Goal: Transaction & Acquisition: Obtain resource

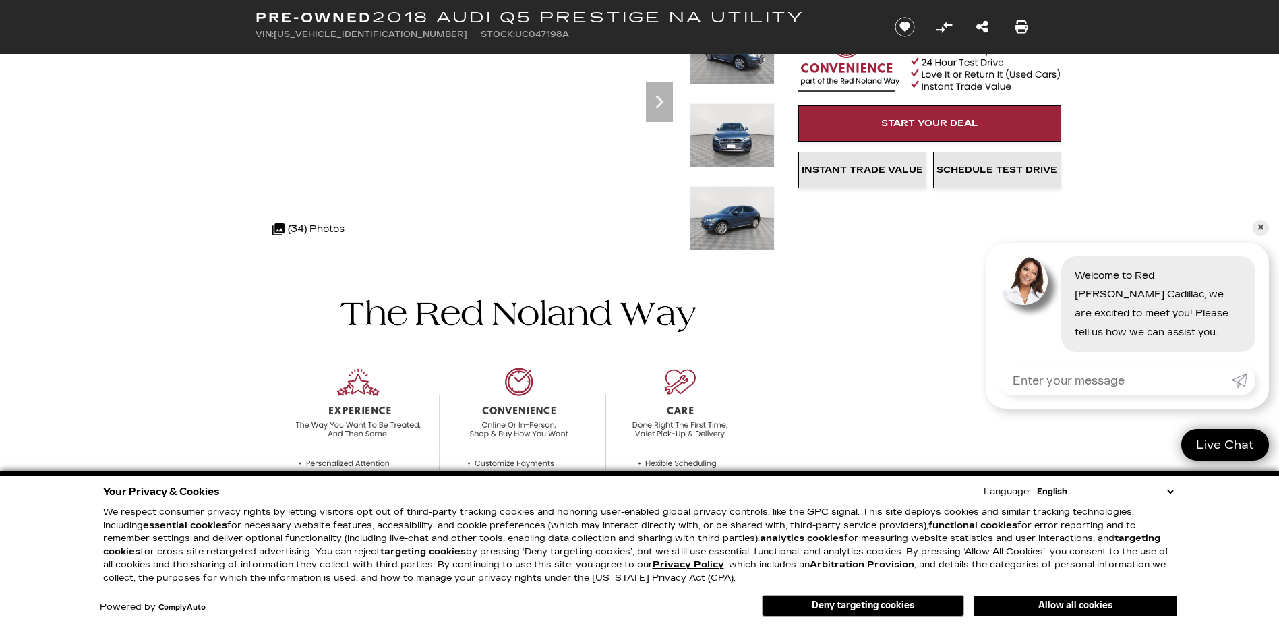
scroll to position [67, 0]
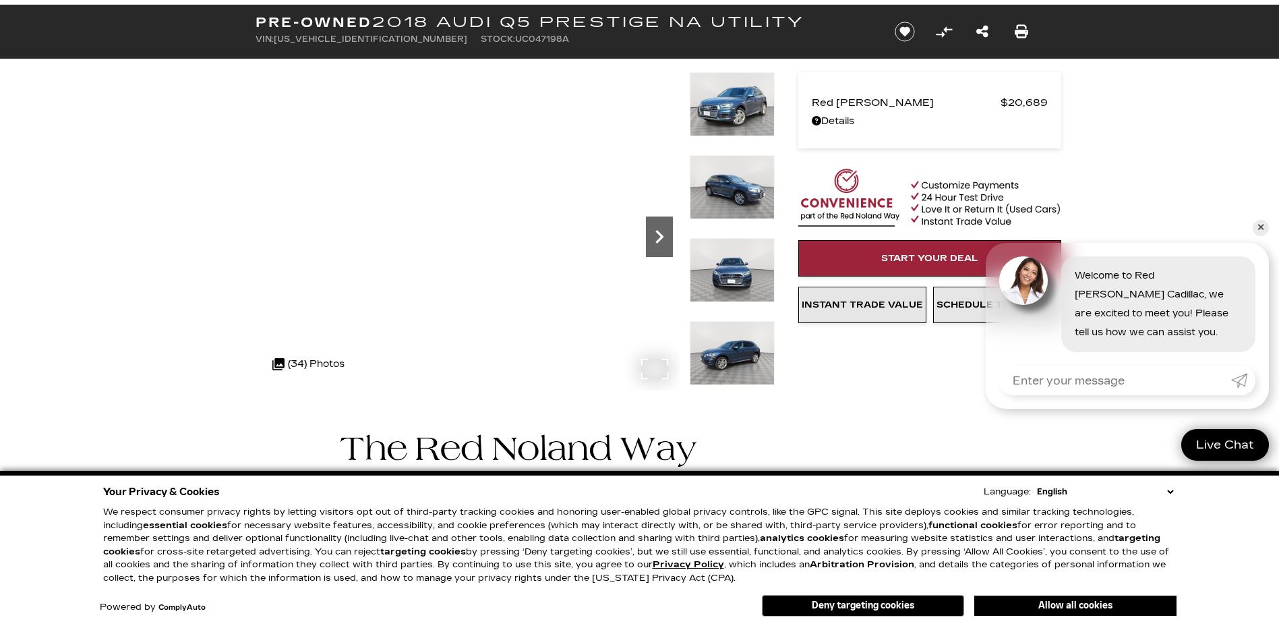
click at [652, 233] on icon "Next" at bounding box center [659, 236] width 27 height 27
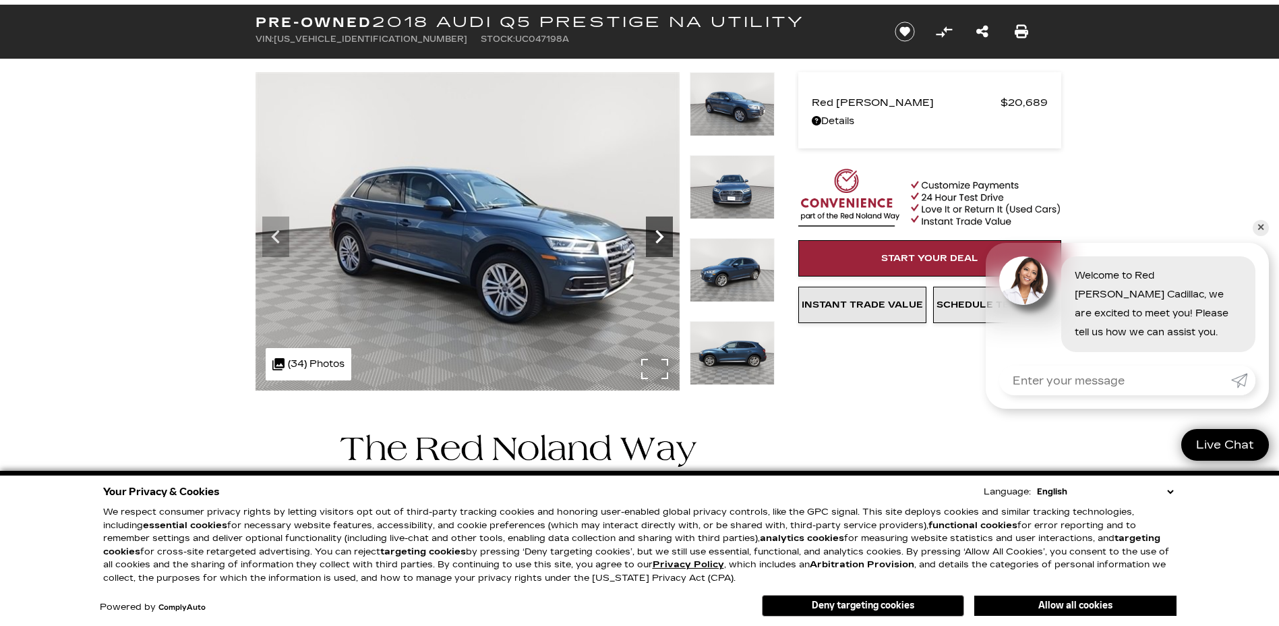
click at [652, 233] on icon "Next" at bounding box center [659, 236] width 27 height 27
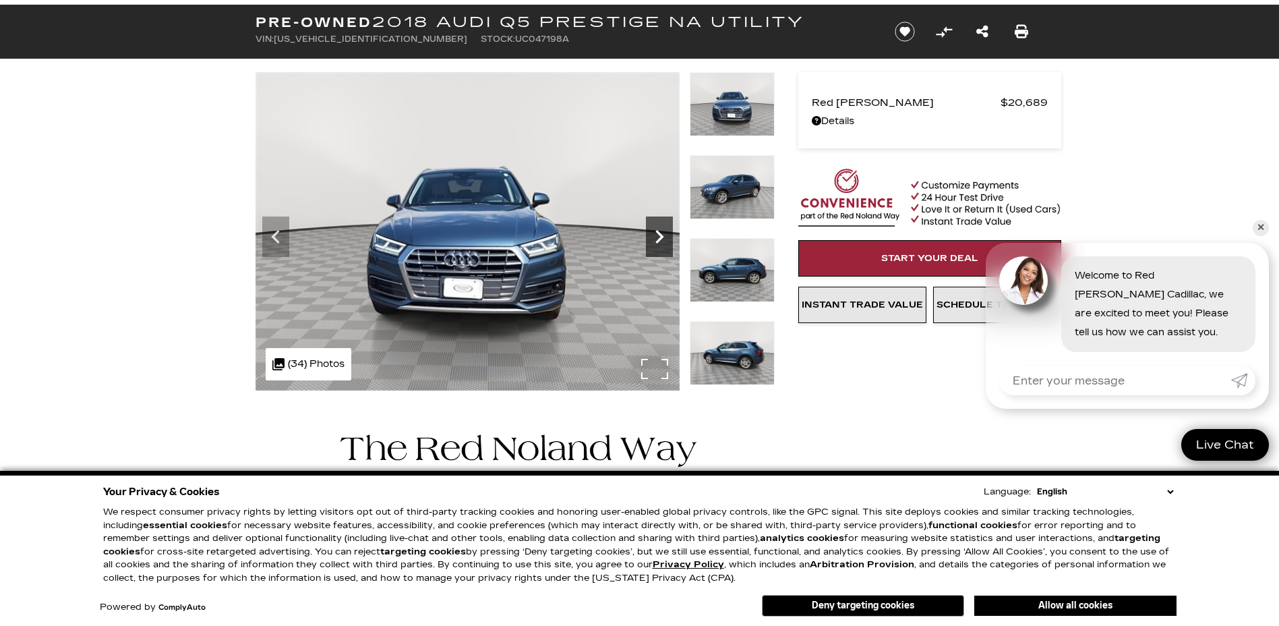
click at [652, 233] on icon "Next" at bounding box center [659, 236] width 27 height 27
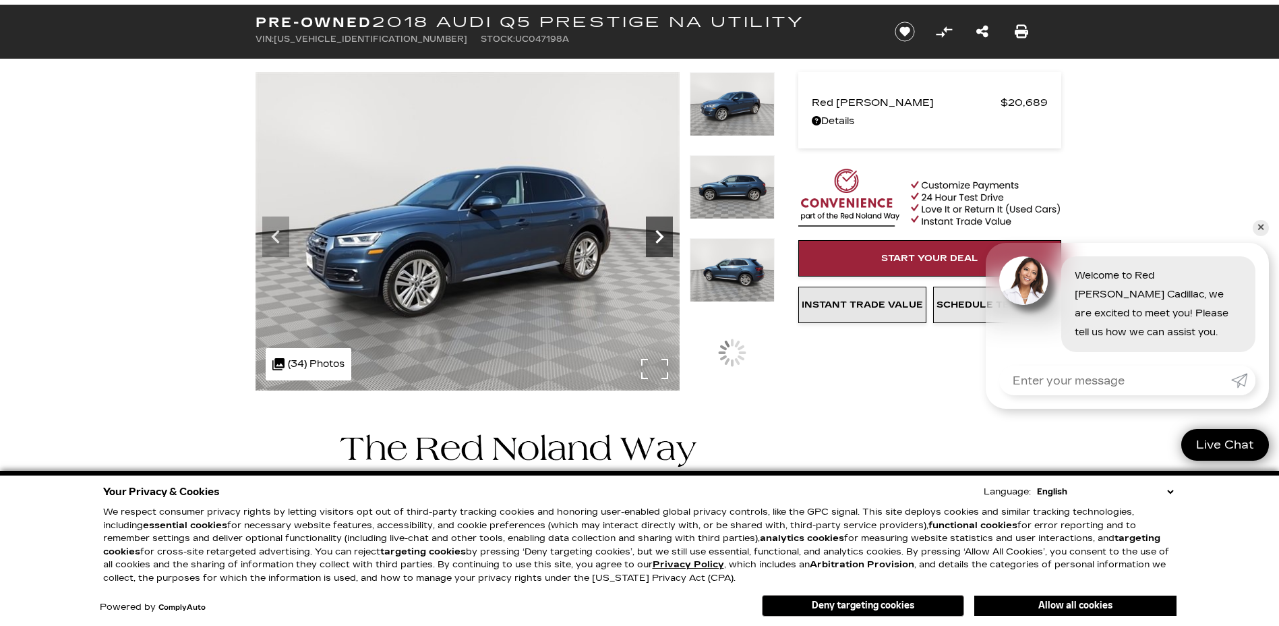
click at [652, 233] on icon "Next" at bounding box center [659, 236] width 27 height 27
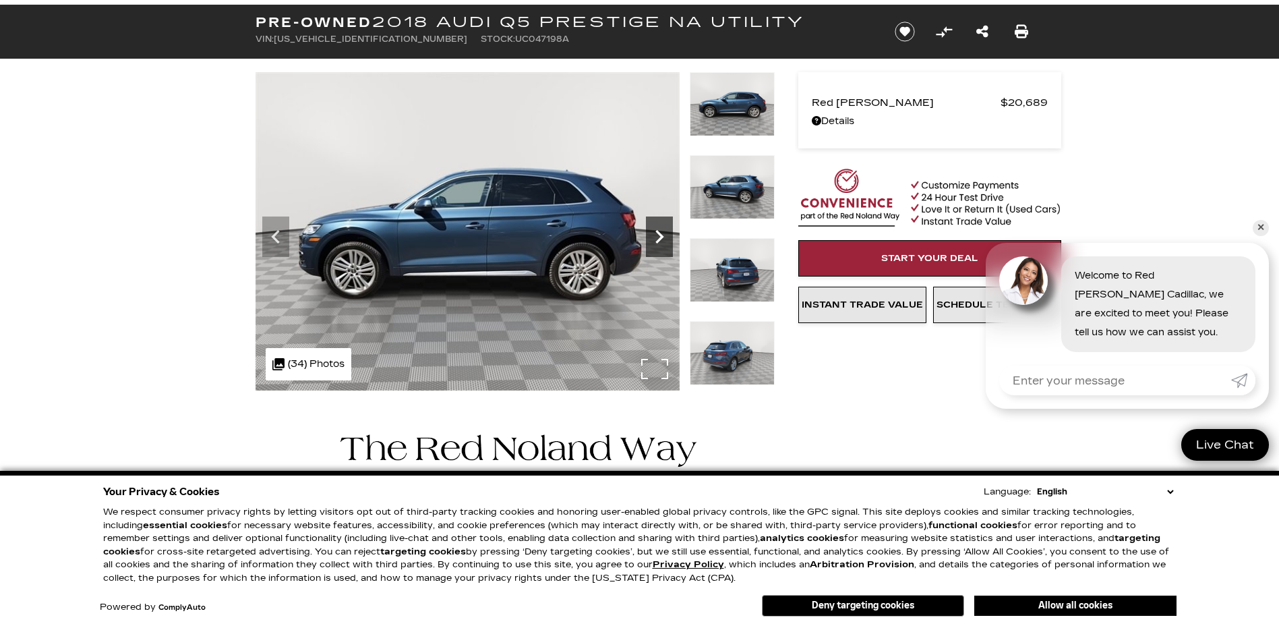
click at [652, 233] on icon "Next" at bounding box center [659, 236] width 27 height 27
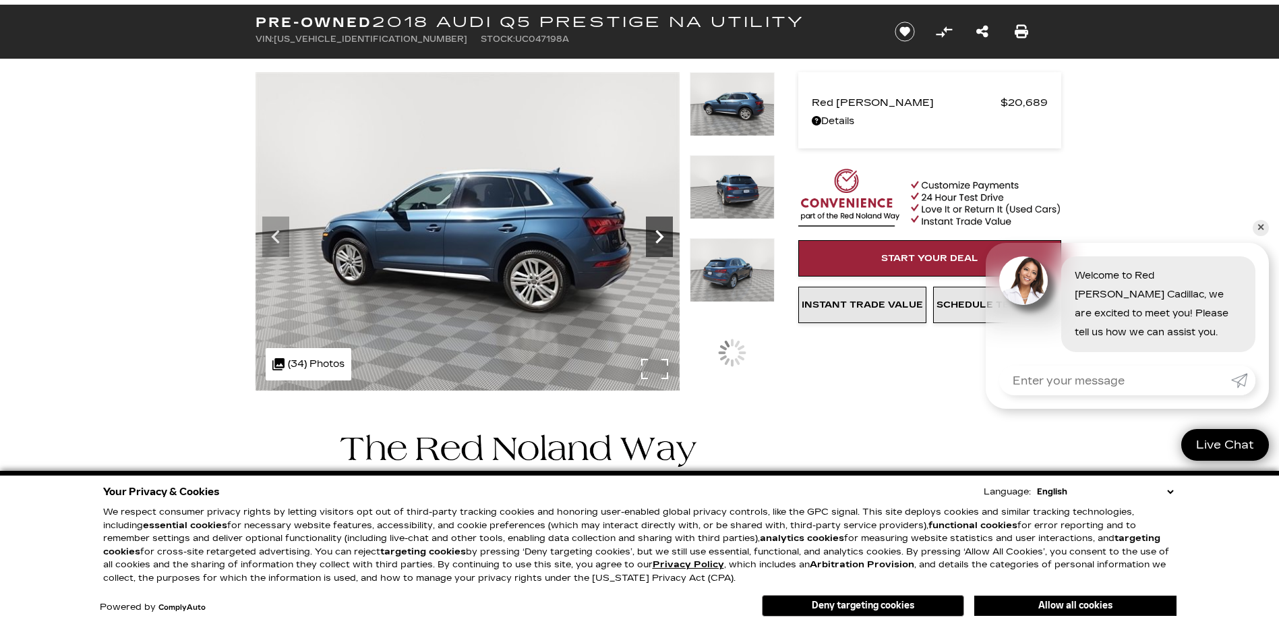
click at [652, 233] on icon "Next" at bounding box center [659, 236] width 27 height 27
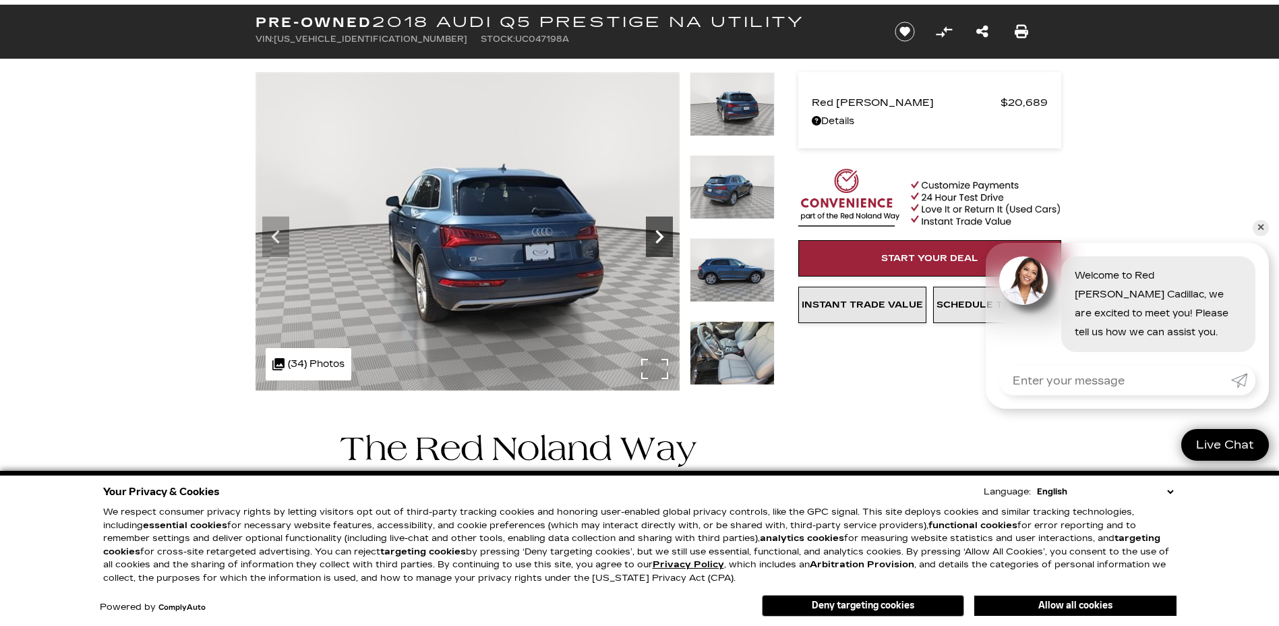
click at [652, 233] on icon "Next" at bounding box center [659, 236] width 27 height 27
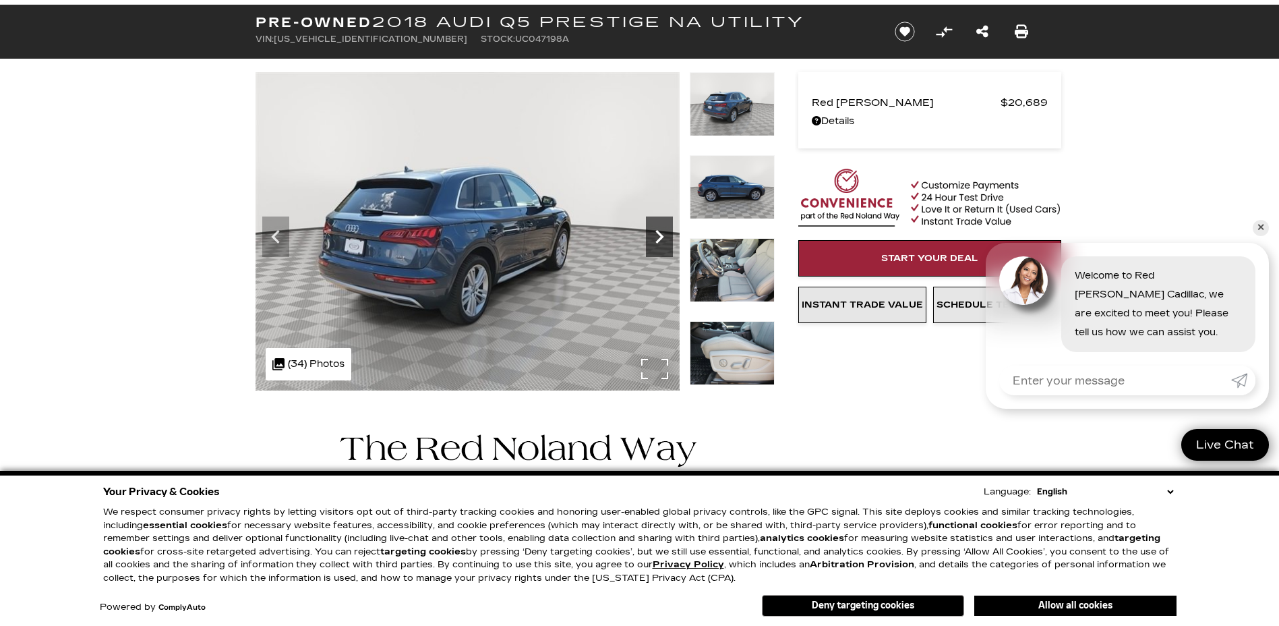
click at [652, 233] on icon "Next" at bounding box center [659, 236] width 27 height 27
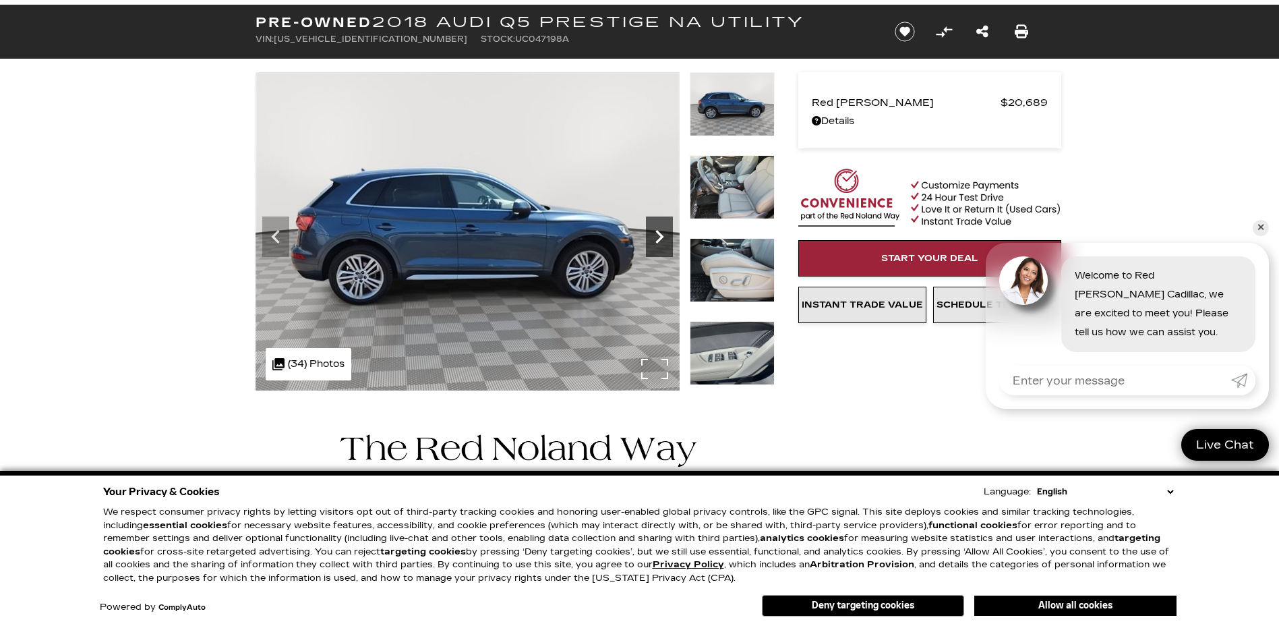
click at [652, 233] on icon "Next" at bounding box center [659, 236] width 27 height 27
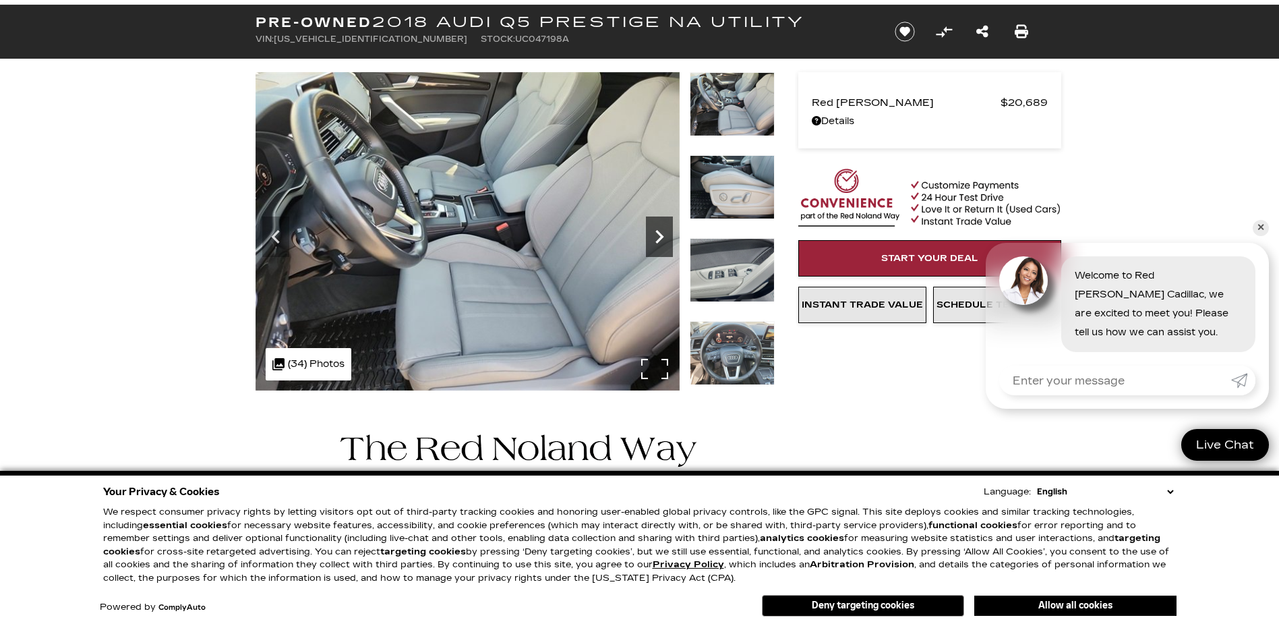
click at [652, 233] on icon "Next" at bounding box center [659, 236] width 27 height 27
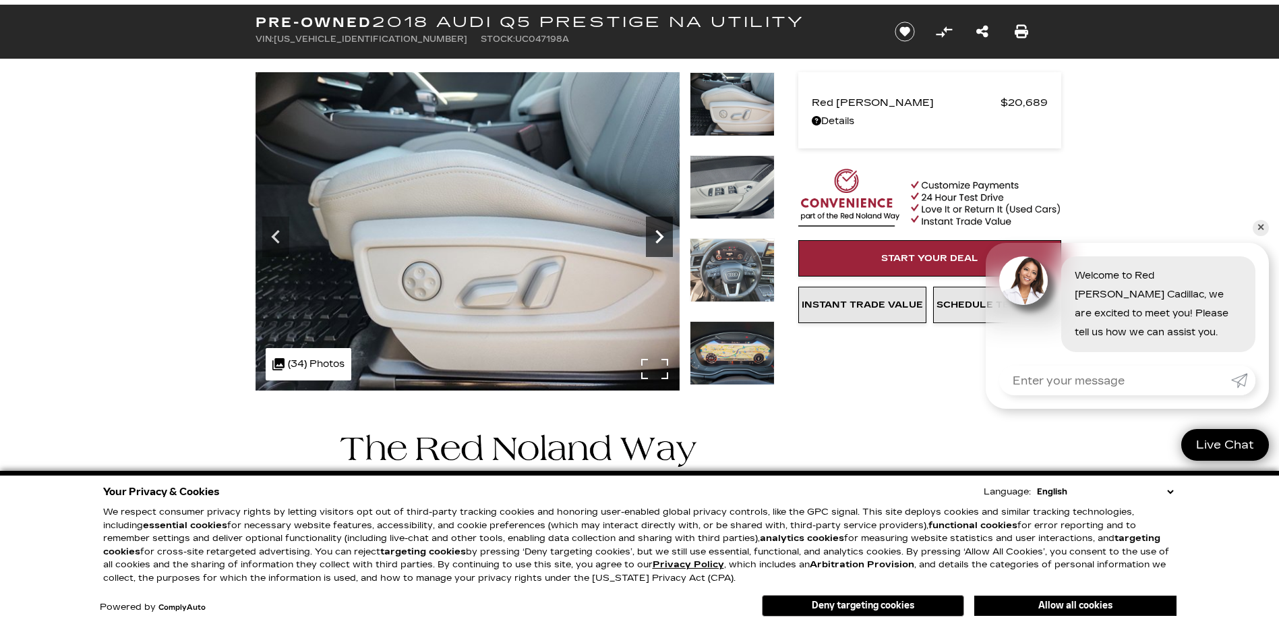
click at [652, 233] on icon "Next" at bounding box center [659, 236] width 27 height 27
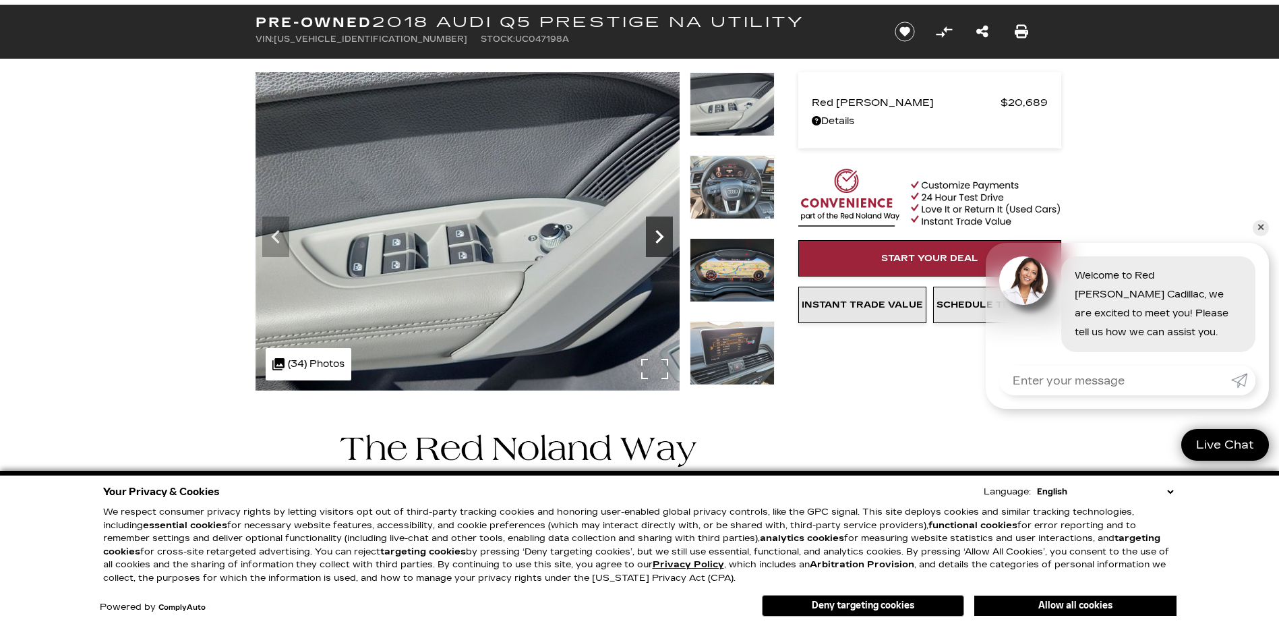
click at [652, 233] on icon "Next" at bounding box center [659, 236] width 27 height 27
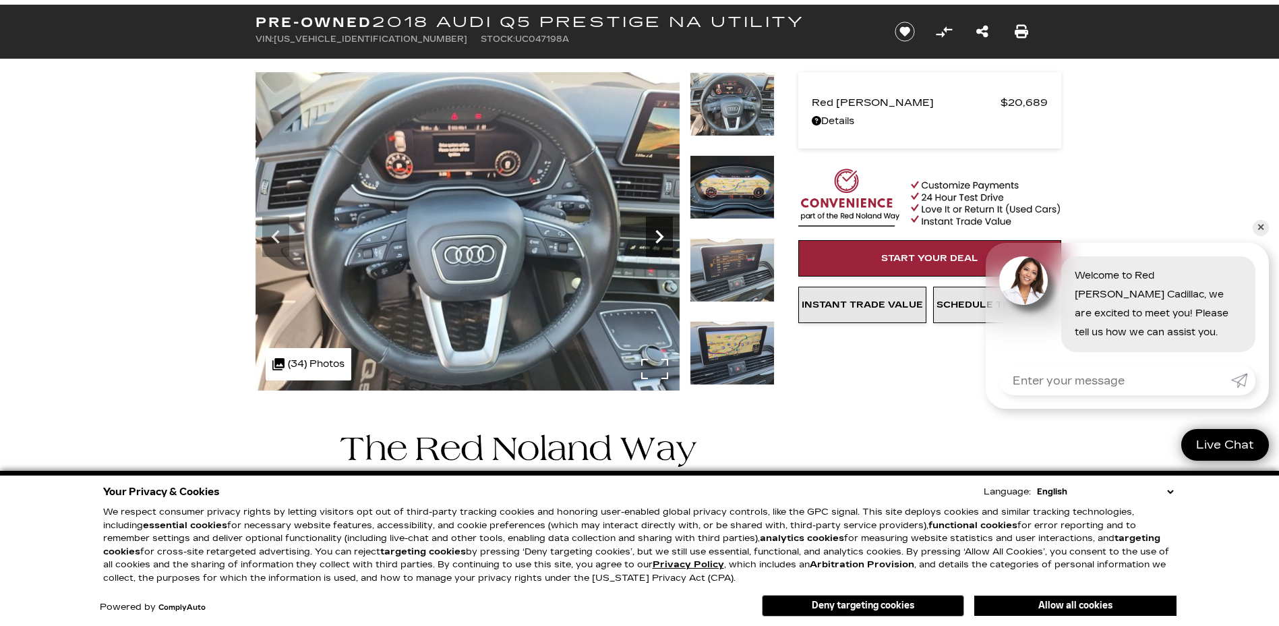
click at [652, 233] on icon "Next" at bounding box center [659, 236] width 27 height 27
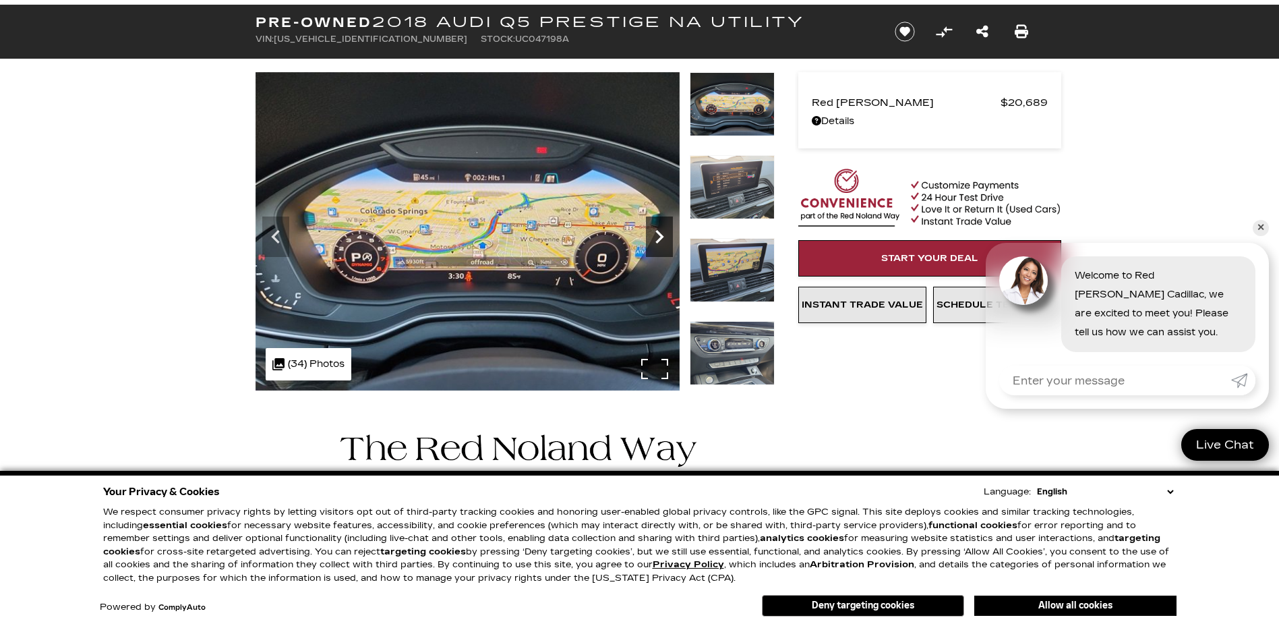
click at [652, 233] on icon "Next" at bounding box center [659, 236] width 27 height 27
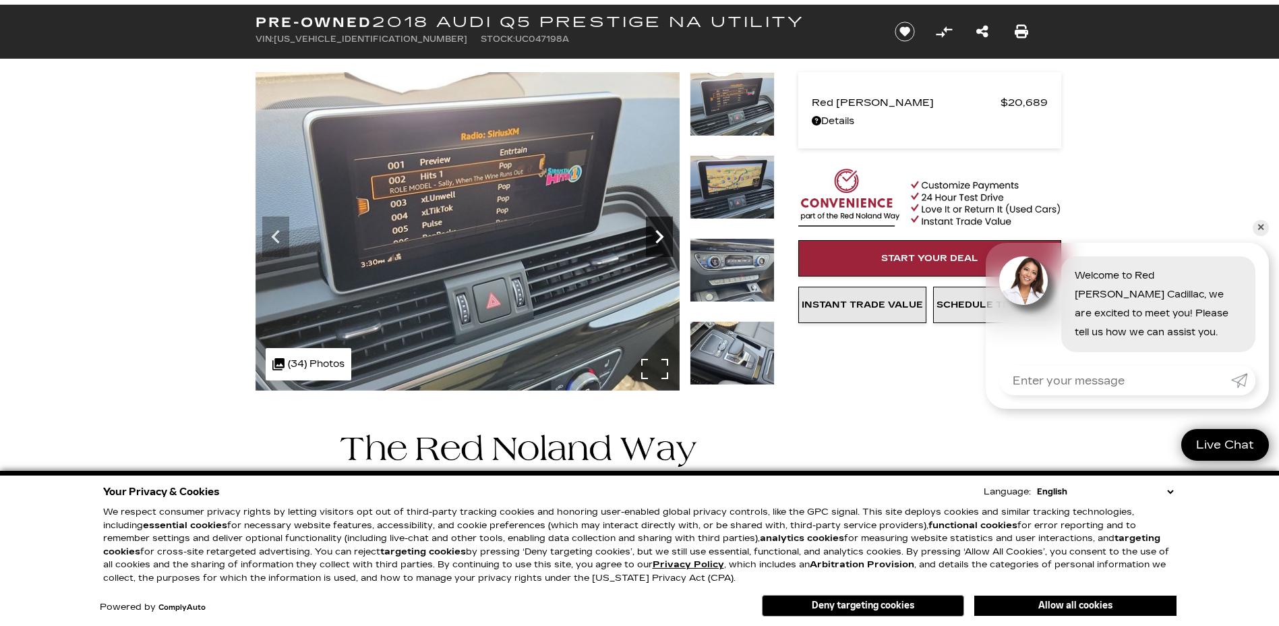
click at [652, 233] on icon "Next" at bounding box center [659, 236] width 27 height 27
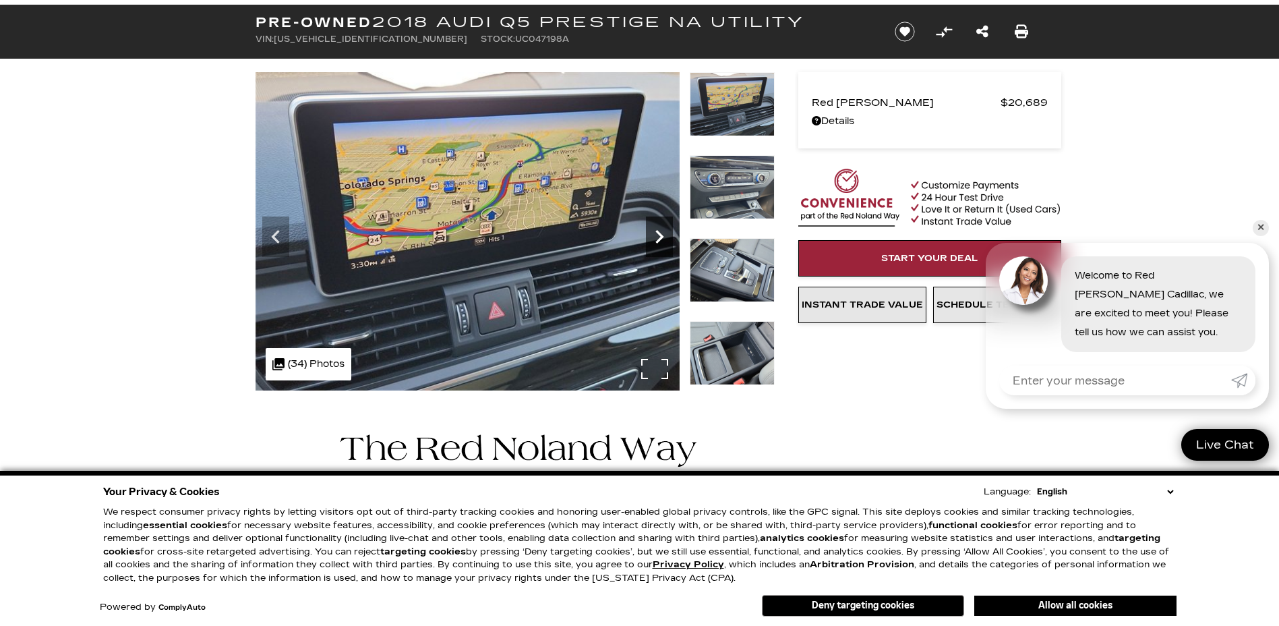
click at [652, 233] on icon "Next" at bounding box center [659, 236] width 27 height 27
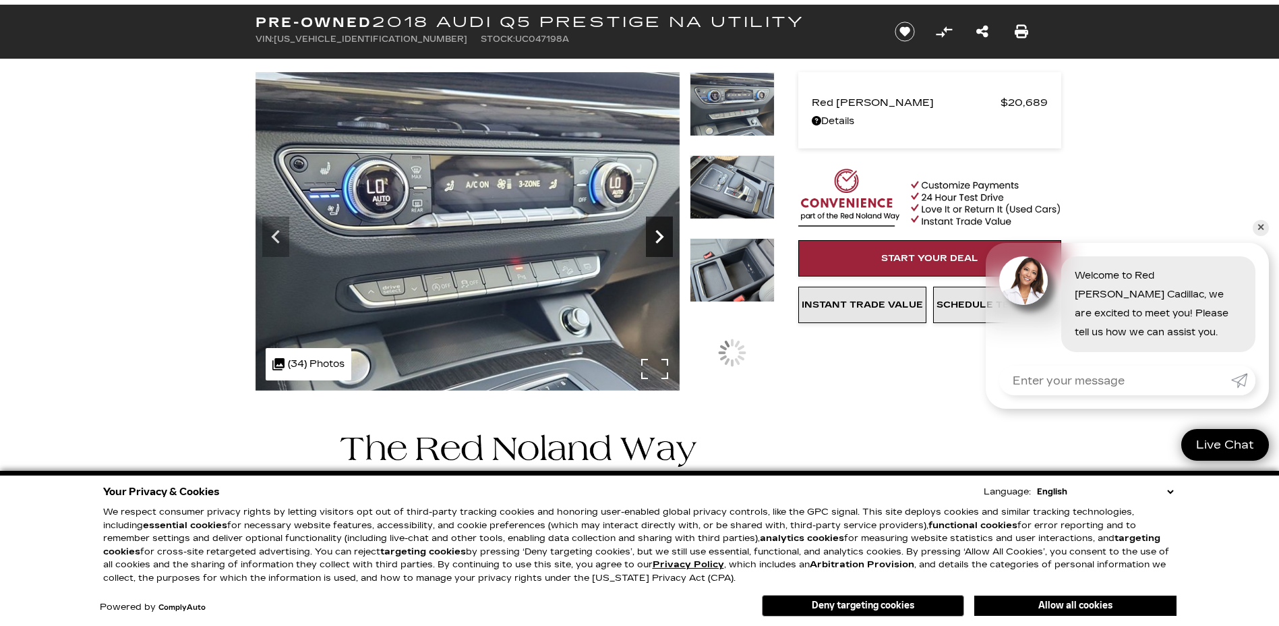
click at [652, 233] on icon "Next" at bounding box center [659, 236] width 27 height 27
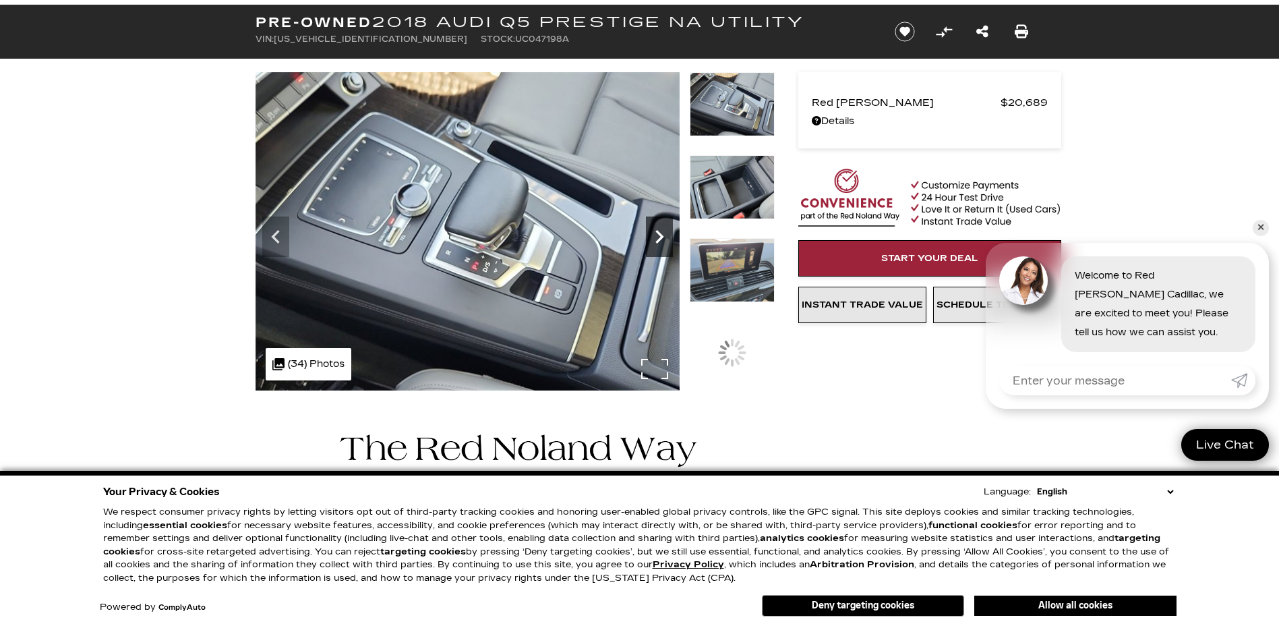
click at [652, 233] on icon "Next" at bounding box center [659, 236] width 27 height 27
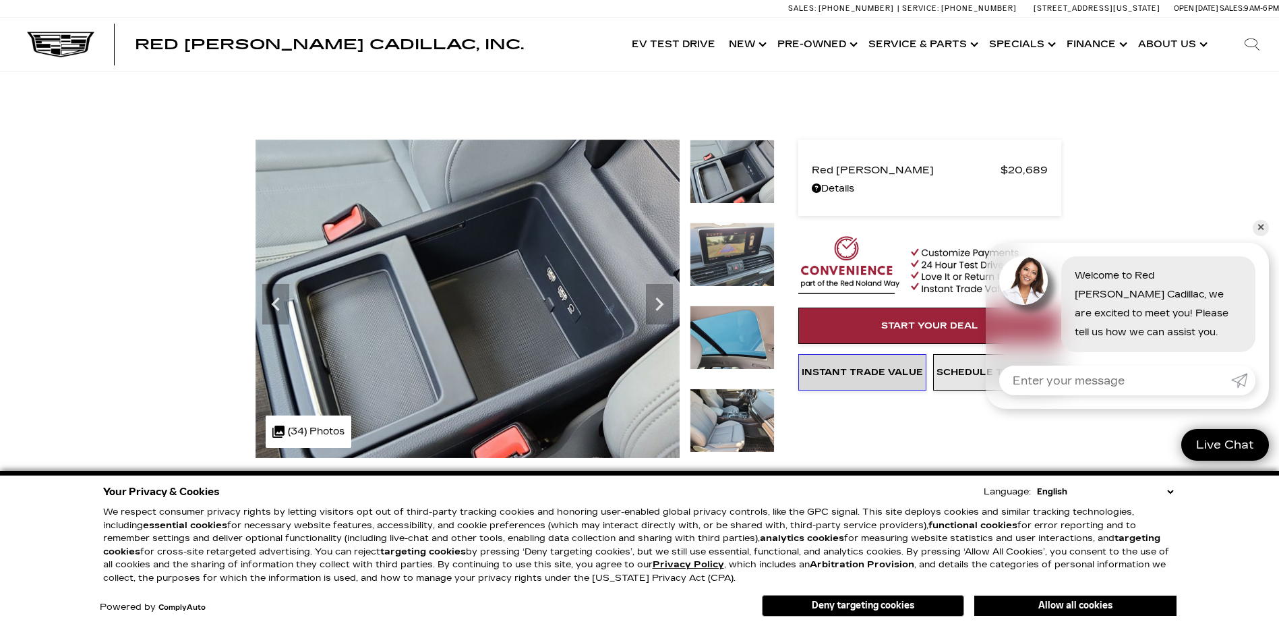
scroll to position [135, 0]
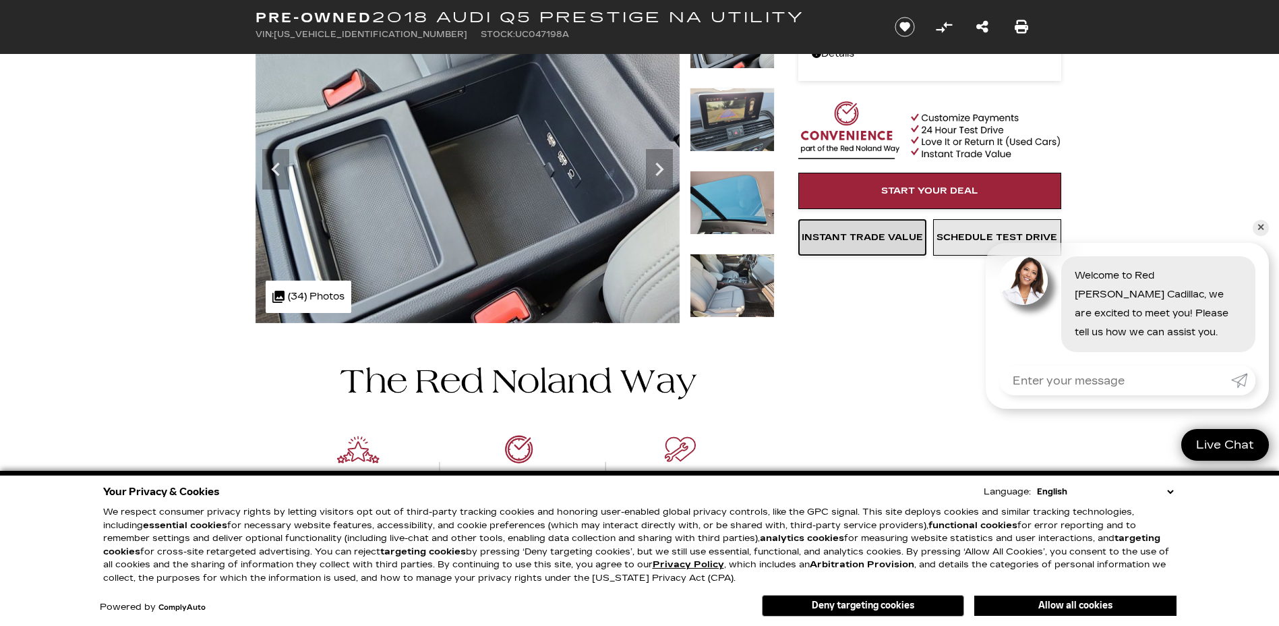
click at [888, 243] on span "Instant Trade Value" at bounding box center [862, 237] width 121 height 11
